Goal: Information Seeking & Learning: Learn about a topic

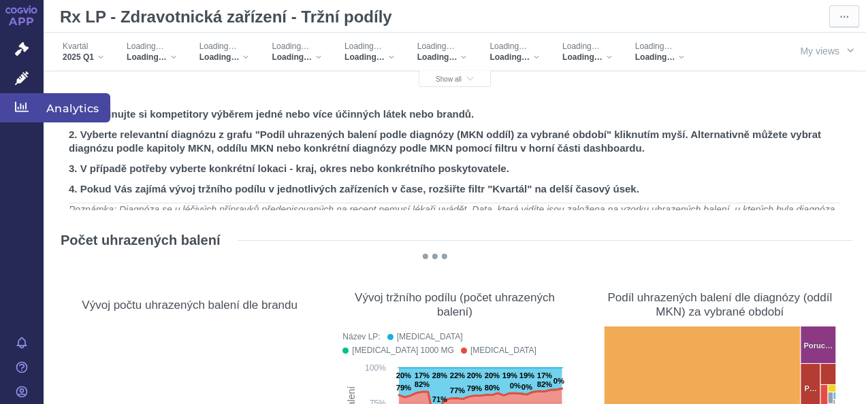
click at [86, 104] on span "Analytics" at bounding box center [77, 107] width 67 height 29
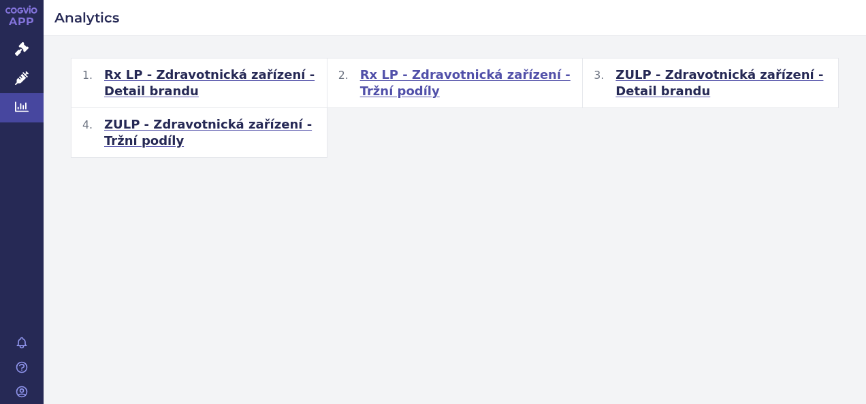
click at [426, 74] on span "Rx LP - Zdravotnická zařízení - Tržní podíly" at bounding box center [466, 83] width 212 height 33
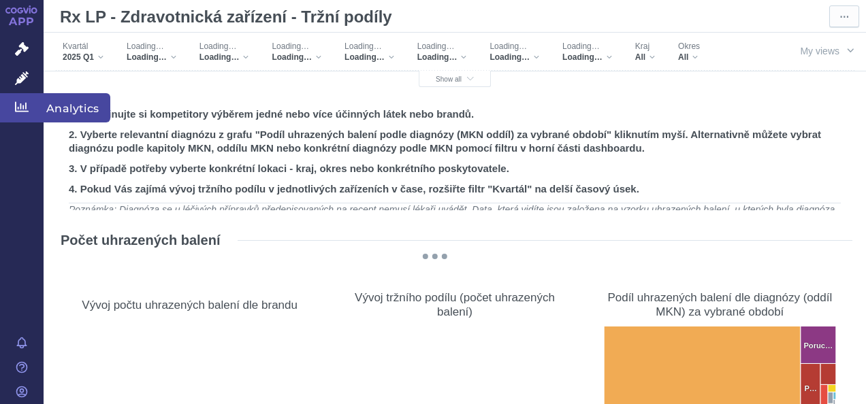
click at [70, 106] on span "Analytics" at bounding box center [77, 107] width 67 height 29
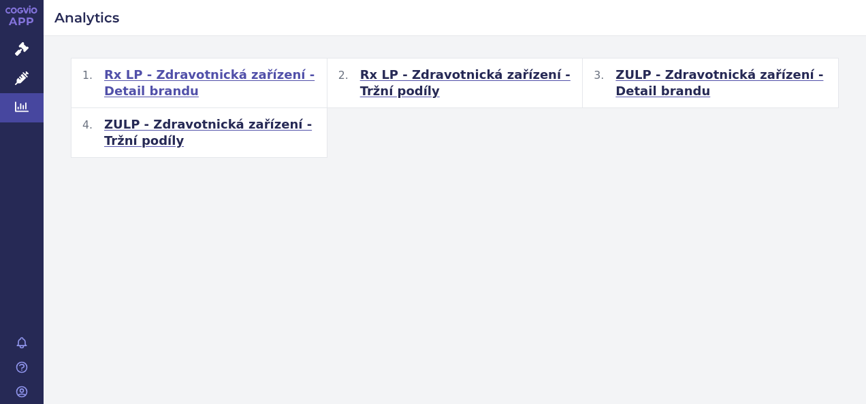
click at [225, 77] on span "Rx LP - Zdravotnická zařízení - Detail brandu" at bounding box center [210, 83] width 212 height 33
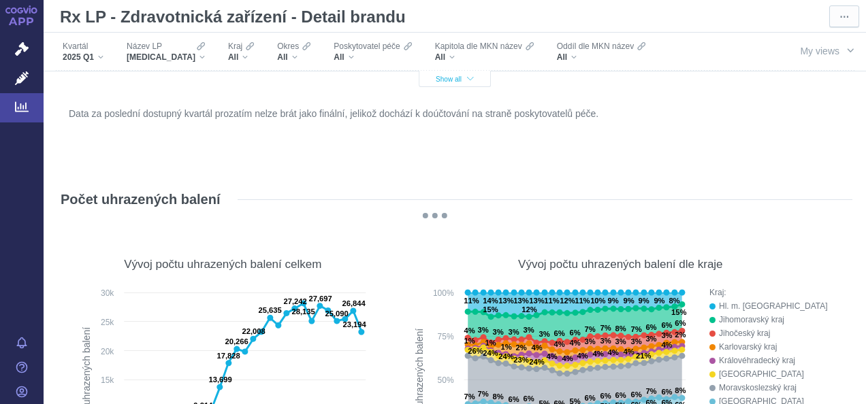
click at [467, 80] on icon "button" at bounding box center [470, 79] width 7 height 7
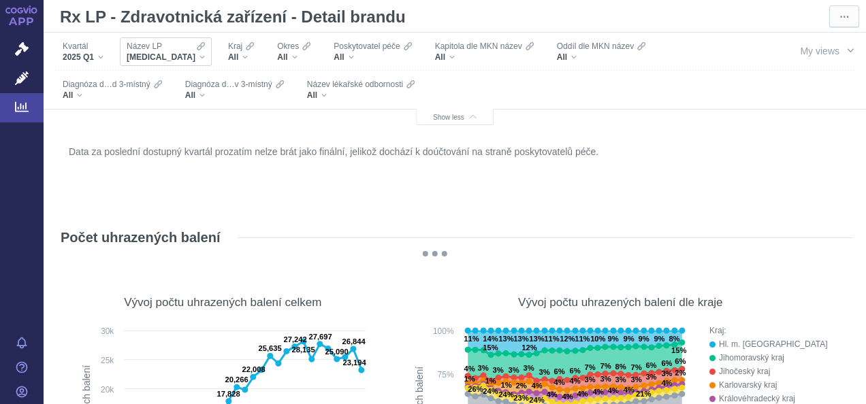
click at [171, 60] on div "XARELTO" at bounding box center [166, 57] width 78 height 11
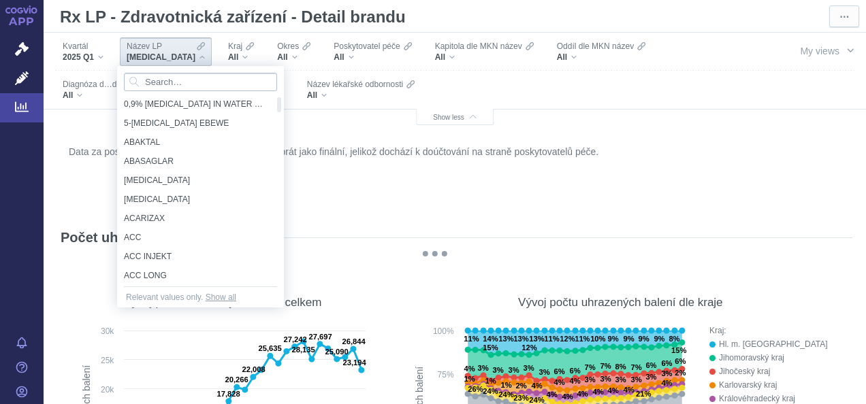
click at [157, 82] on input "Search attribute values" at bounding box center [200, 82] width 153 height 18
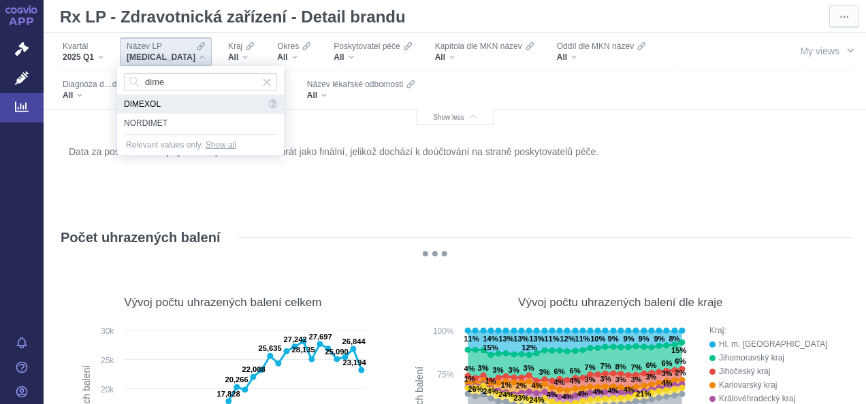
type input "dime"
click at [170, 105] on span "DIMEXOL" at bounding box center [195, 104] width 142 height 19
click at [170, 105] on div "Diagnóza d…d 3-místný All" at bounding box center [115, 90] width 123 height 38
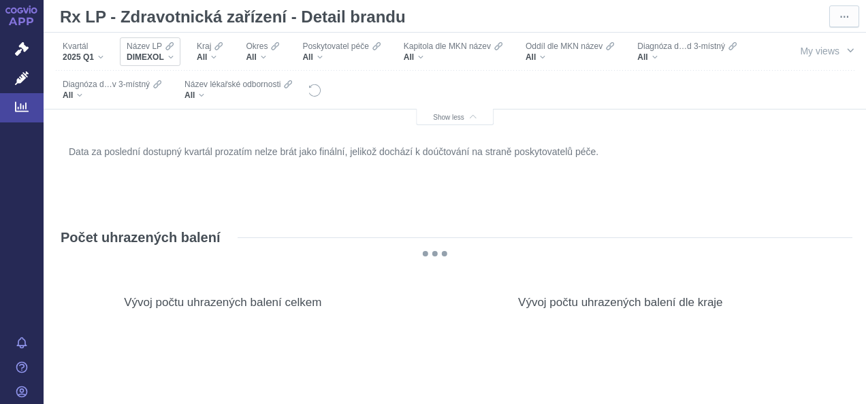
click at [172, 59] on div "DIMEXOL" at bounding box center [150, 57] width 47 height 11
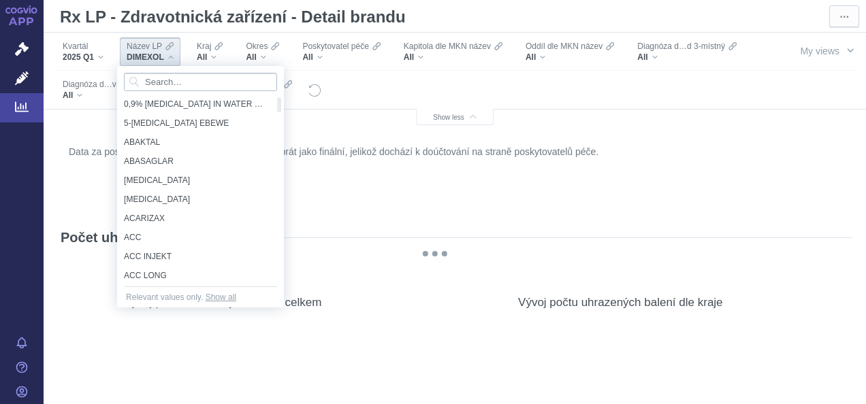
click at [175, 83] on input "Search attribute values" at bounding box center [200, 82] width 153 height 18
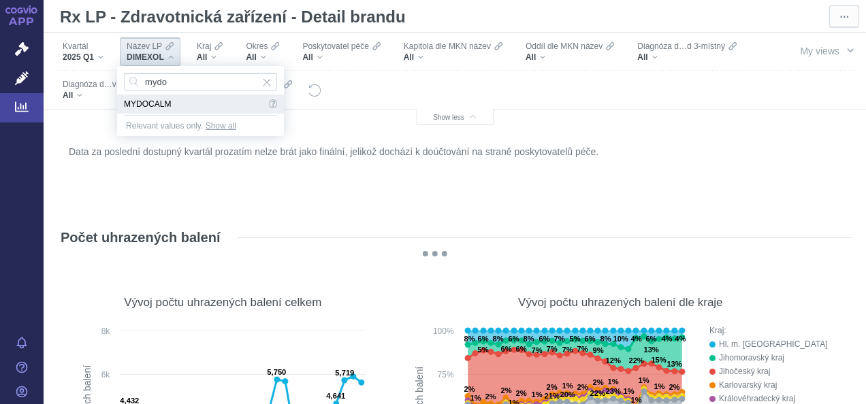
type input "mydo"
click at [155, 101] on span "MYDOCALM" at bounding box center [195, 104] width 142 height 19
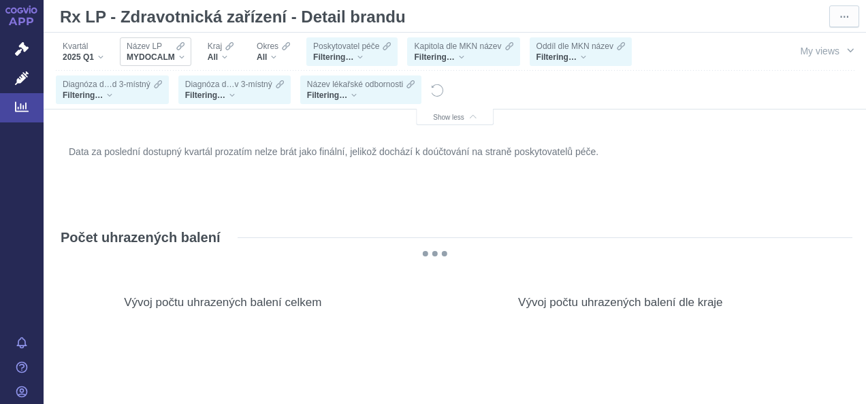
click at [182, 59] on div "MYDOCALM" at bounding box center [156, 57] width 58 height 11
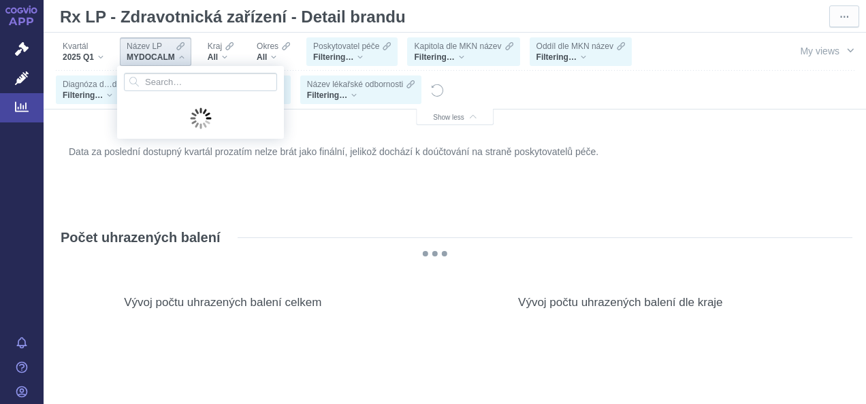
click at [184, 59] on div "MYDOCALM" at bounding box center [156, 57] width 58 height 11
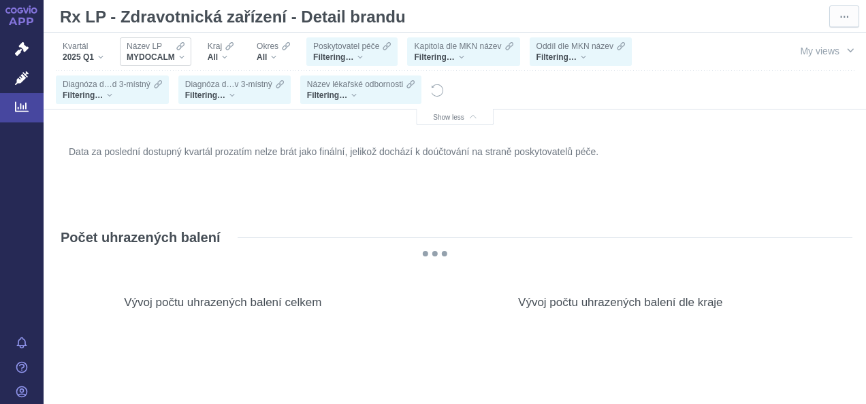
click at [184, 59] on div "MYDOCALM" at bounding box center [156, 57] width 58 height 11
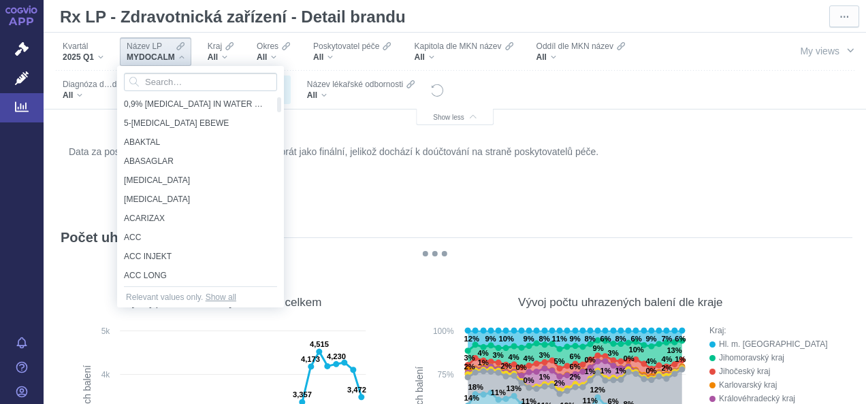
click at [530, 204] on div "Data za poslední dostupný kvartál prozatím nelze brát jako finální, jelikož doc…" at bounding box center [454, 174] width 779 height 65
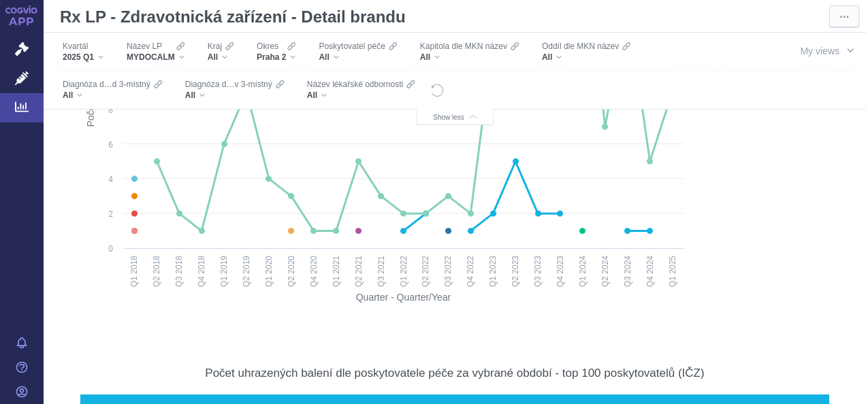
scroll to position [686, 0]
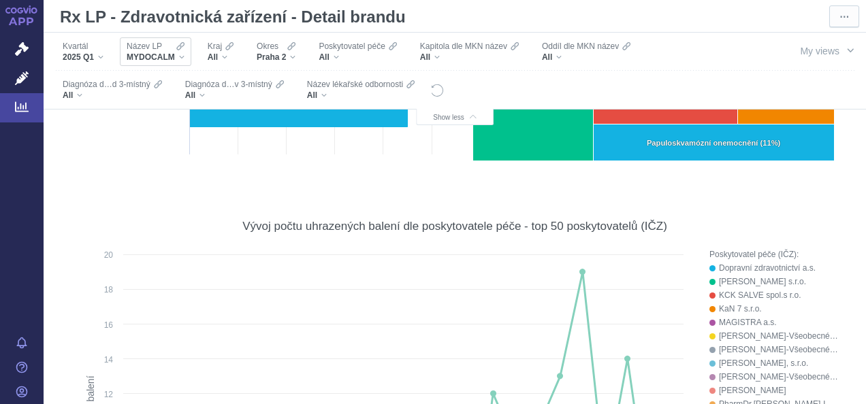
click at [180, 58] on div "MYDOCALM" at bounding box center [156, 57] width 58 height 11
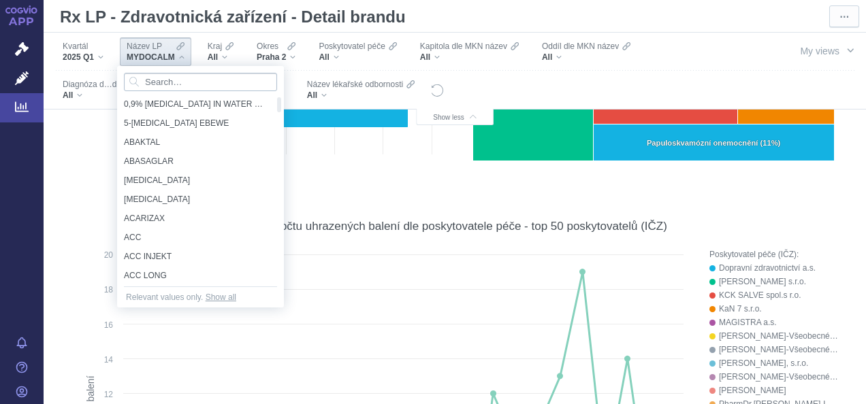
click at [165, 82] on input "Search attribute values" at bounding box center [200, 82] width 153 height 18
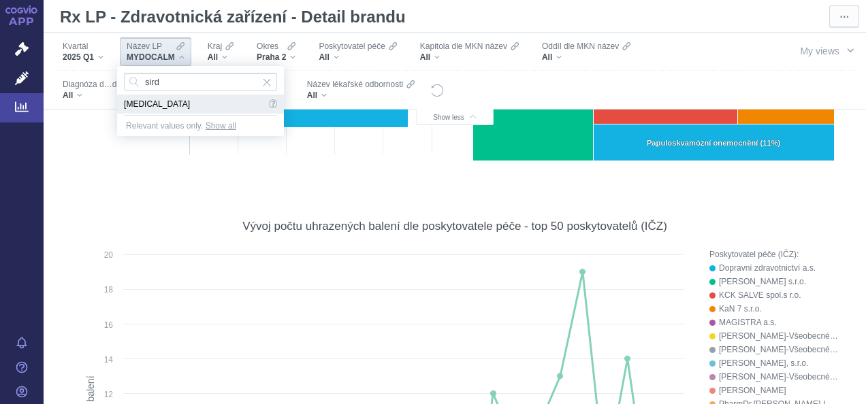
type input "sird"
click at [147, 97] on span "[MEDICAL_DATA]" at bounding box center [195, 104] width 142 height 19
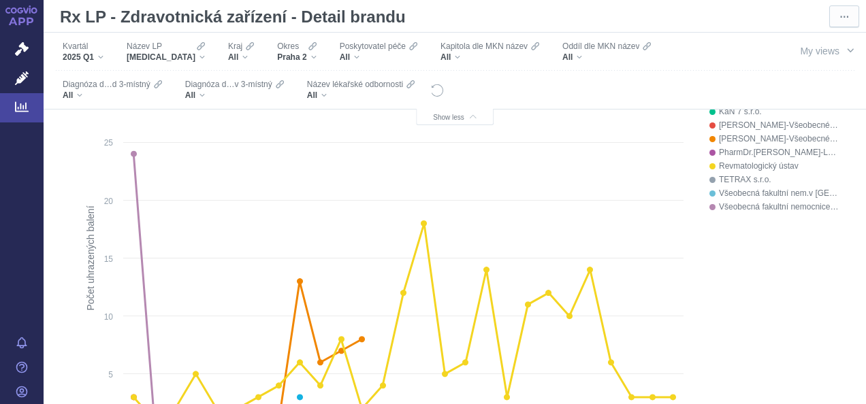
scroll to position [819, 0]
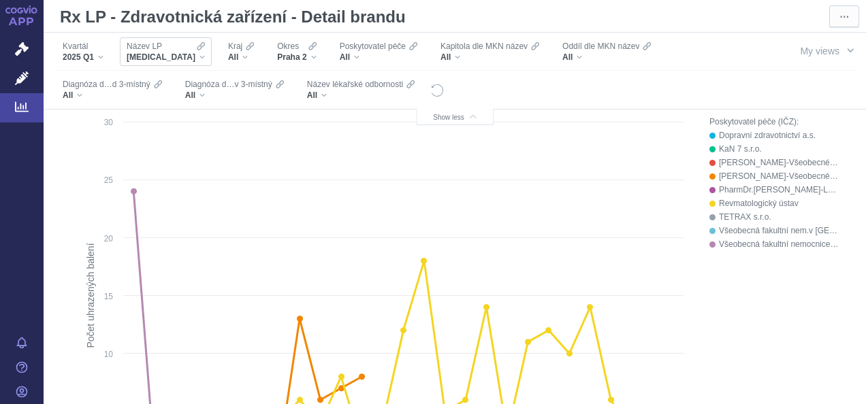
click at [178, 56] on div "Název LP [MEDICAL_DATA]" at bounding box center [166, 51] width 92 height 29
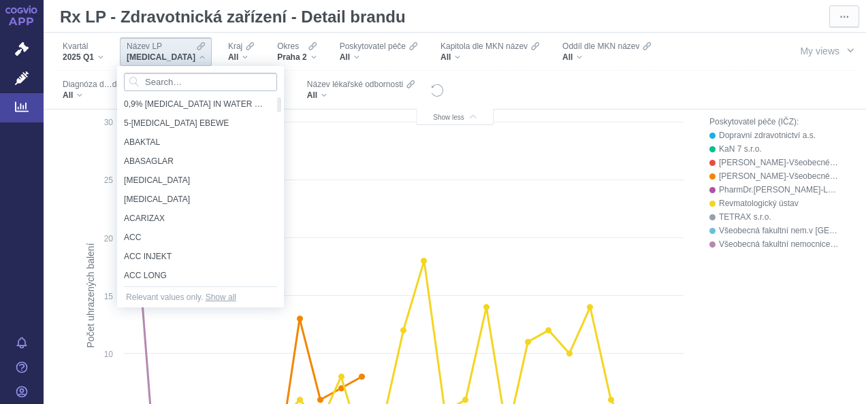
click at [161, 86] on input "Search attribute values" at bounding box center [200, 82] width 153 height 18
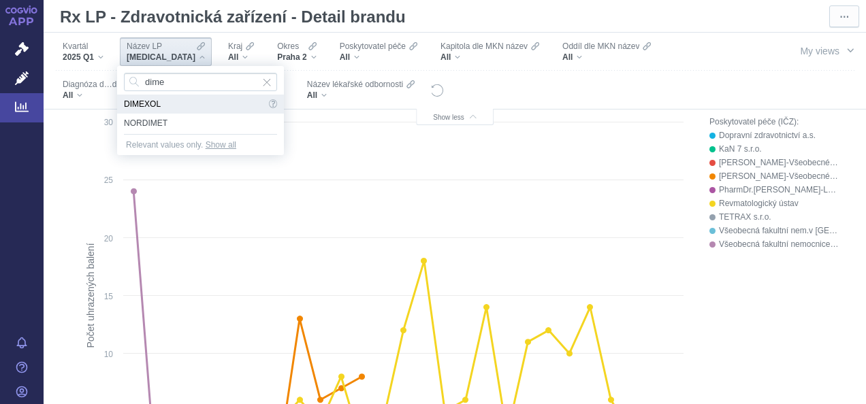
type input "dime"
click at [170, 103] on span "DIMEXOL" at bounding box center [195, 104] width 142 height 19
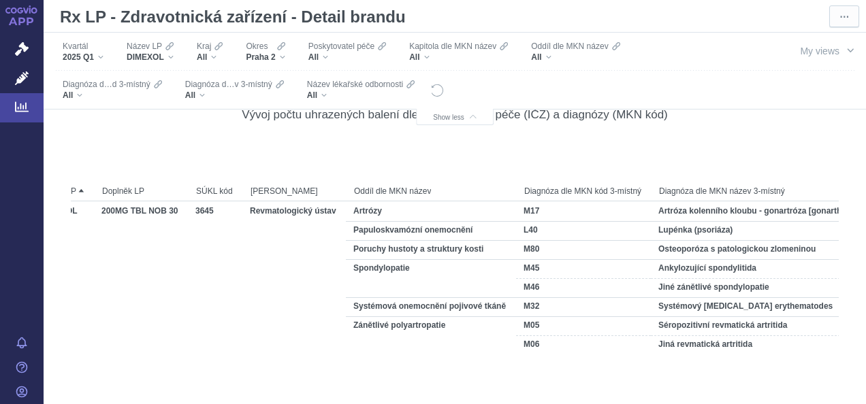
scroll to position [0, 0]
